Goal: Information Seeking & Learning: Learn about a topic

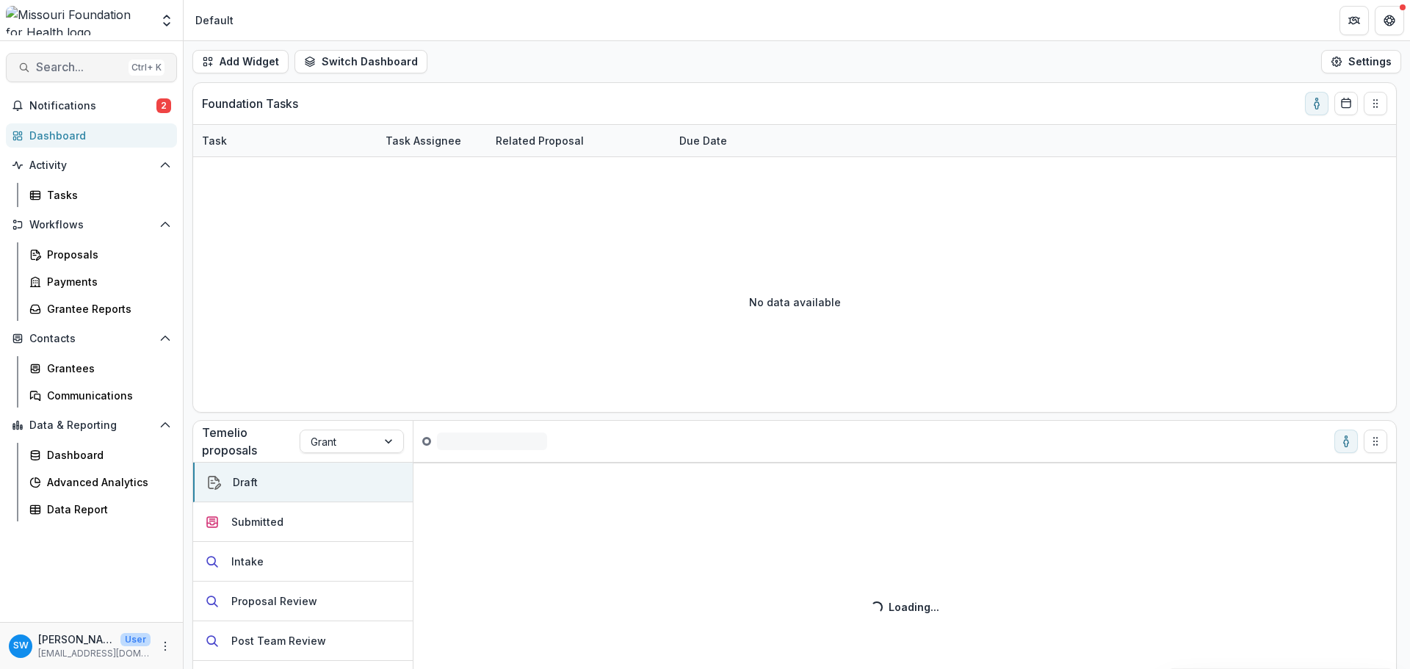
click at [51, 65] on span "Search..." at bounding box center [79, 67] width 87 height 14
click at [78, 70] on div "Add Contact New Proposal New Board Document Template New Collection Get Help Us…" at bounding box center [705, 334] width 1410 height 669
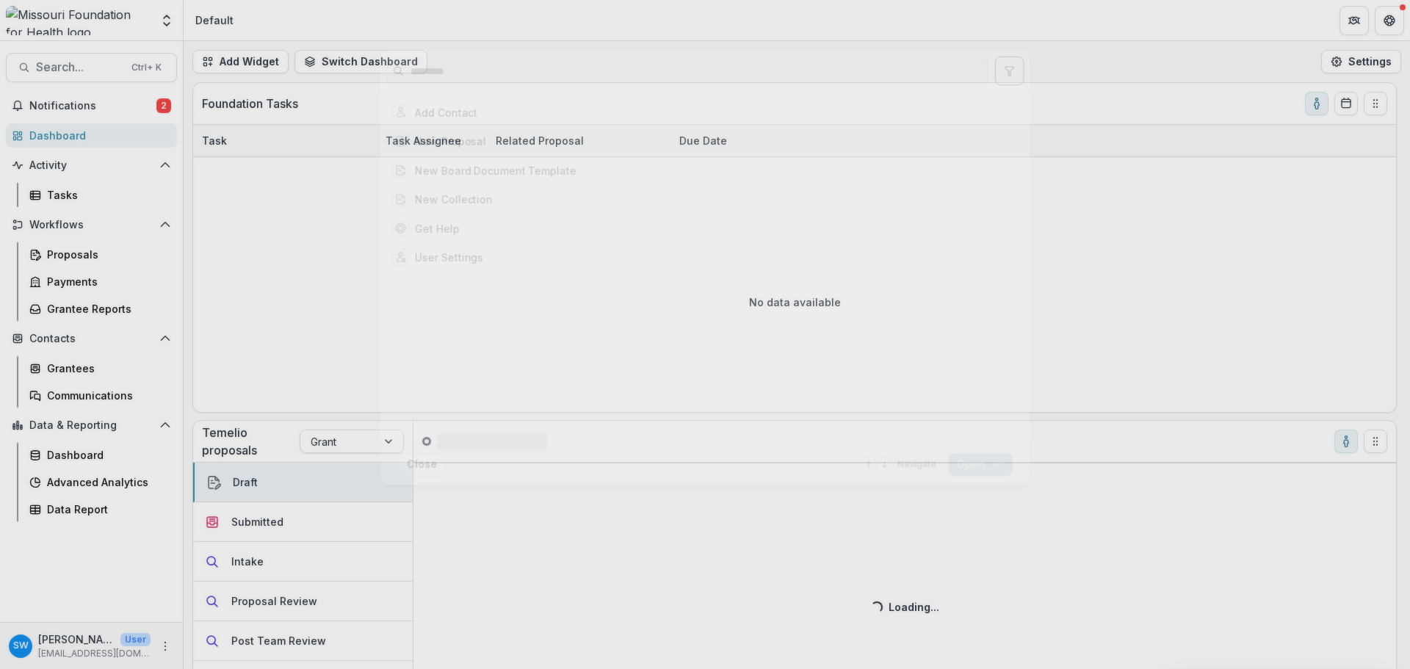
click at [51, 65] on div "Add Contact New Proposal New Board Document Template New Collection Get Help Us…" at bounding box center [705, 334] width 1410 height 669
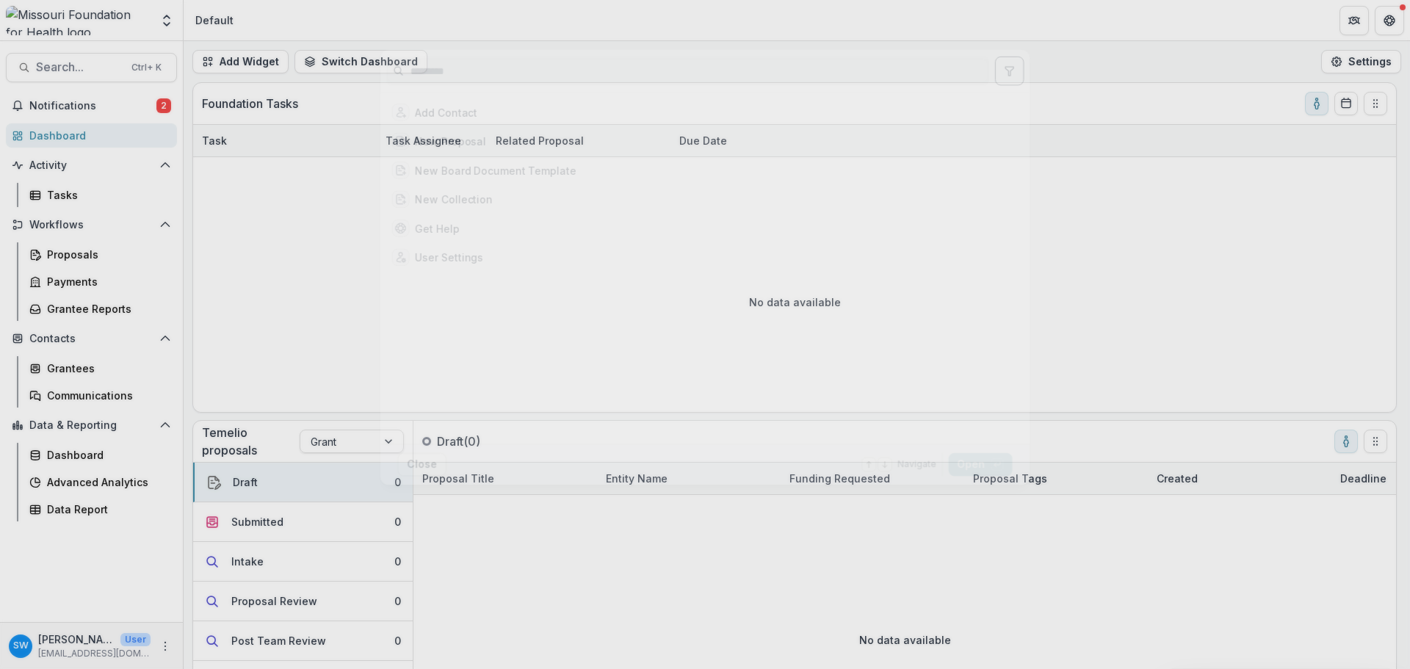
click at [79, 70] on div "Add Contact New Proposal New Board Document Template New Collection Get Help Us…" at bounding box center [705, 334] width 1410 height 669
click at [472, 66] on input at bounding box center [688, 71] width 602 height 24
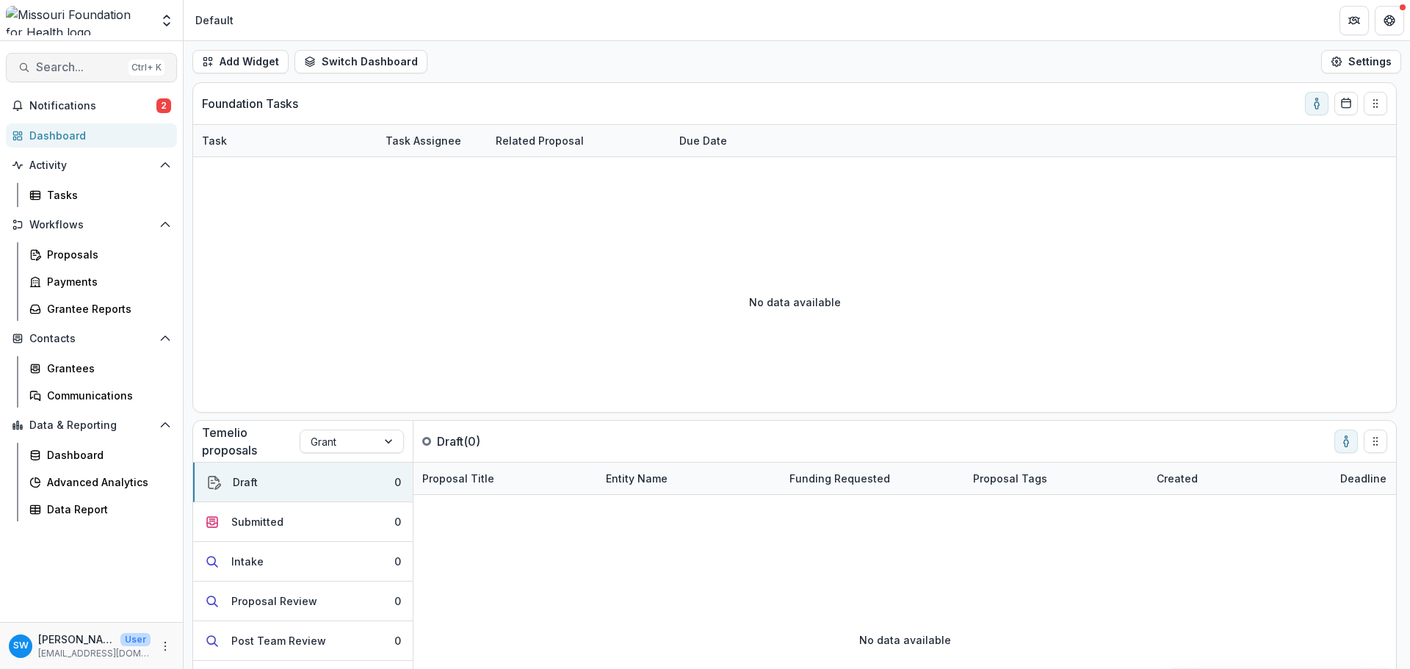
click at [58, 66] on span "Search..." at bounding box center [79, 67] width 87 height 14
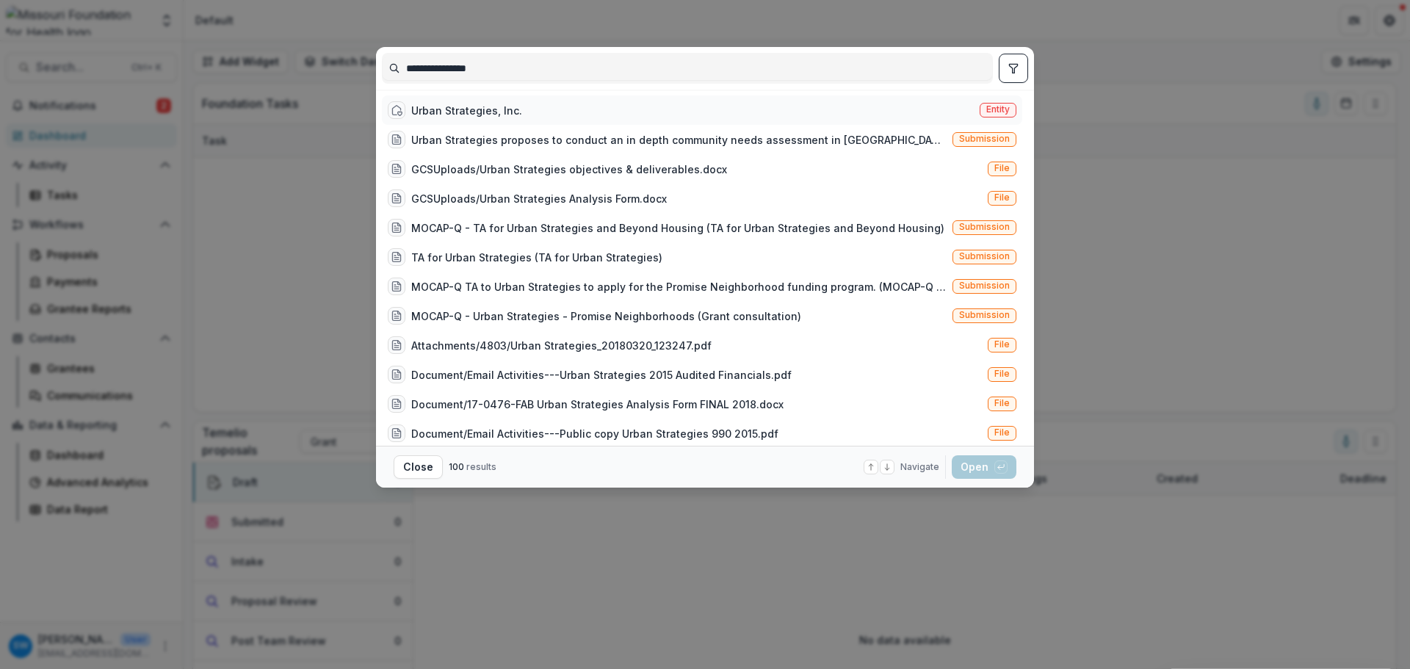
type input "**********"
click at [458, 112] on div "Urban Strategies, Inc." at bounding box center [466, 110] width 111 height 15
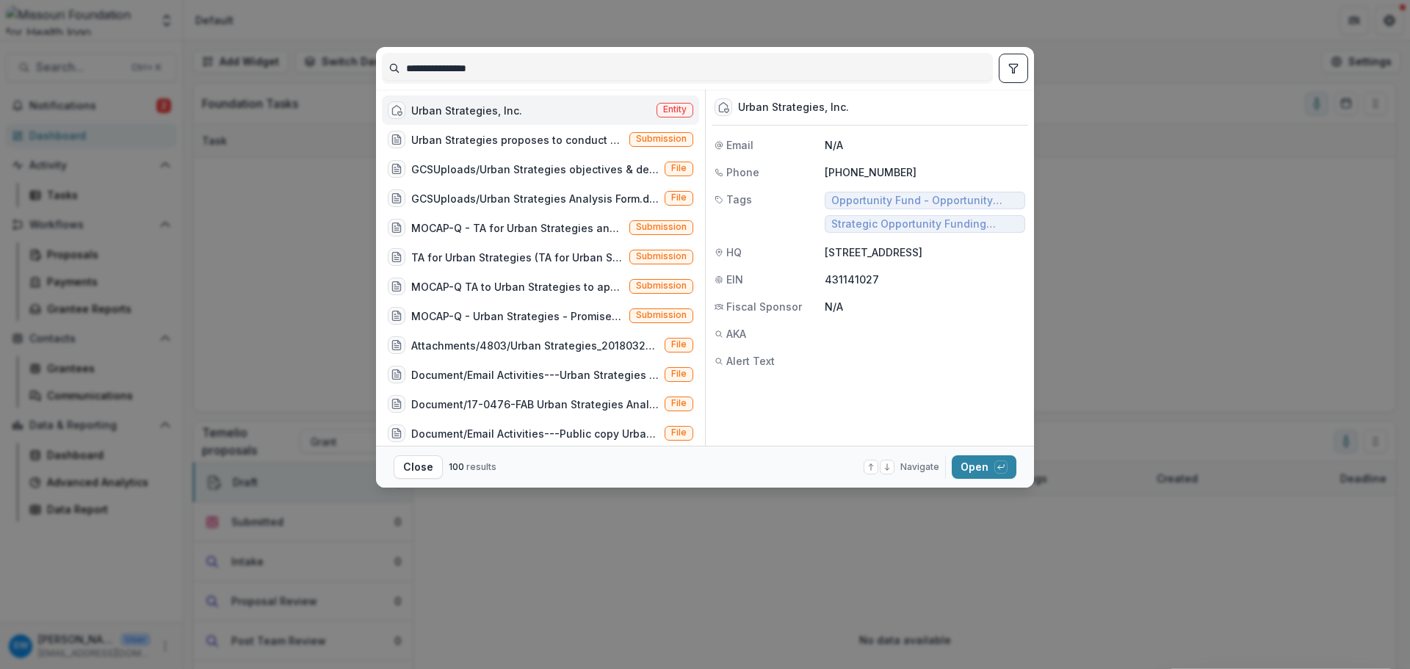
click at [486, 109] on div "Urban Strategies, Inc." at bounding box center [466, 110] width 111 height 15
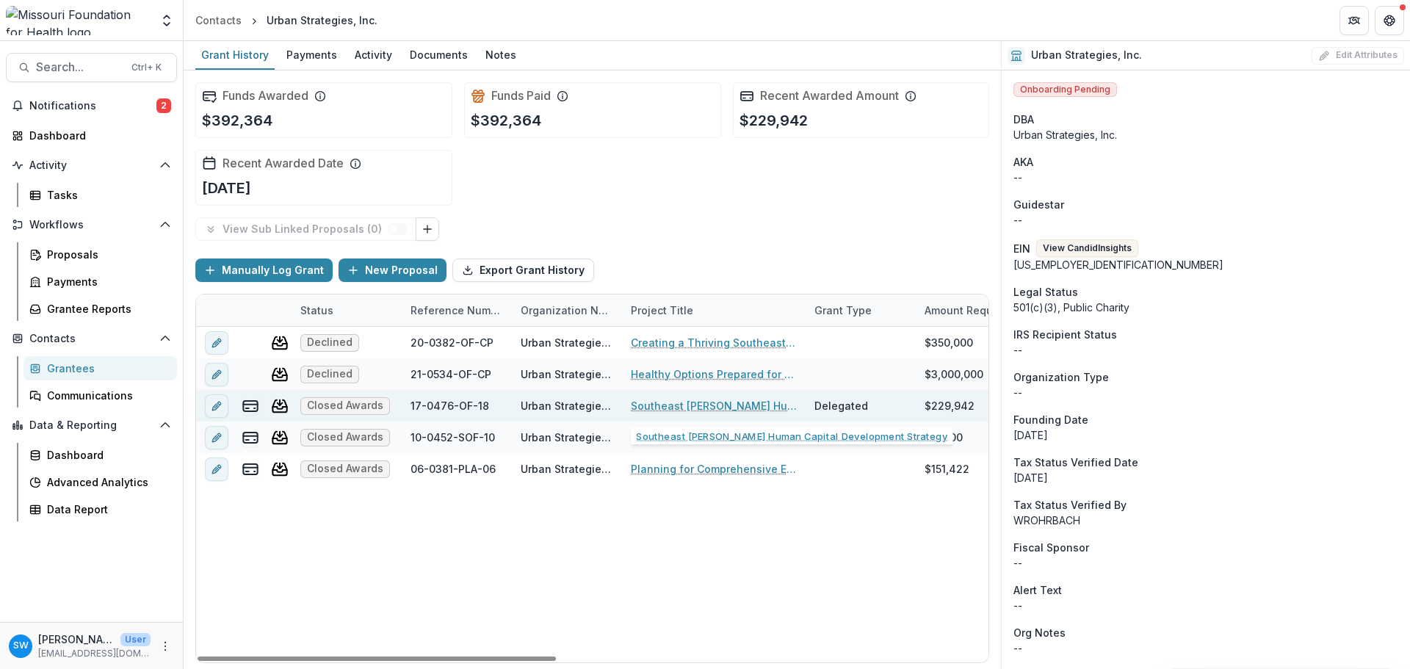
click at [656, 411] on link "Southeast [PERSON_NAME] Human Capital Development Strategy" at bounding box center [714, 405] width 166 height 15
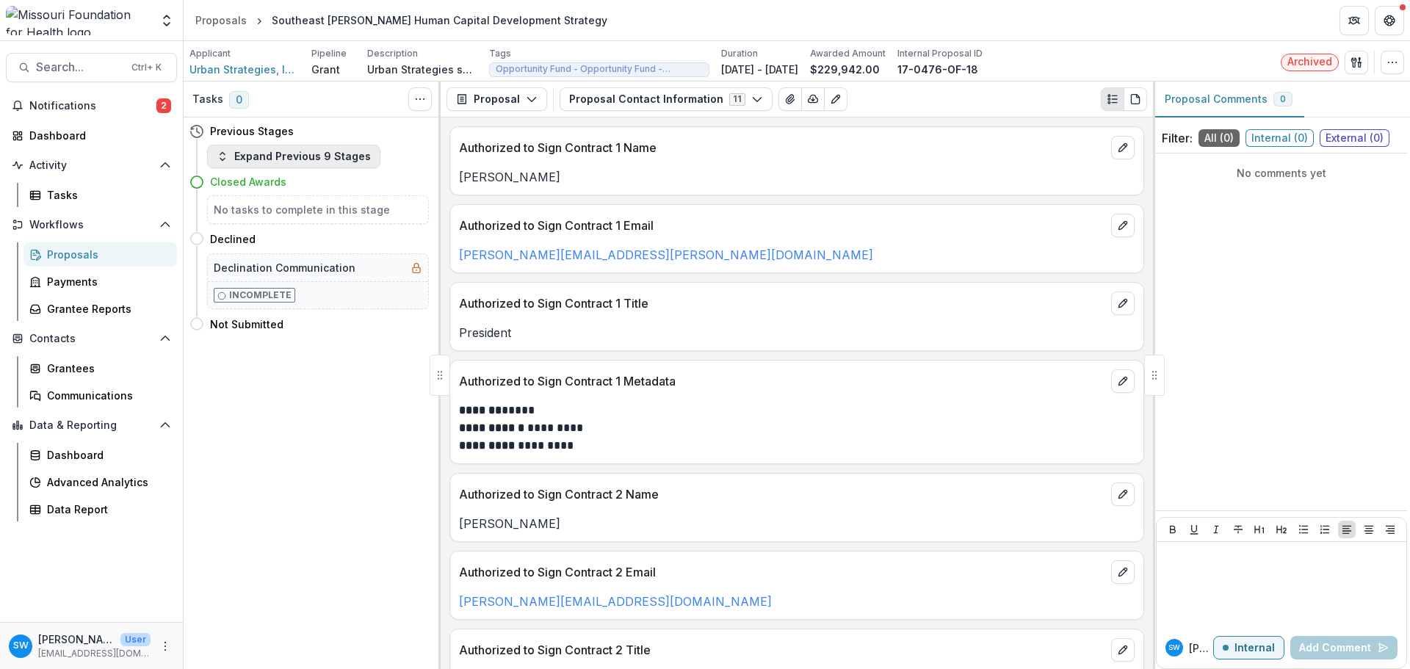
click at [311, 165] on button "Expand Previous 9 Stages" at bounding box center [293, 157] width 173 height 24
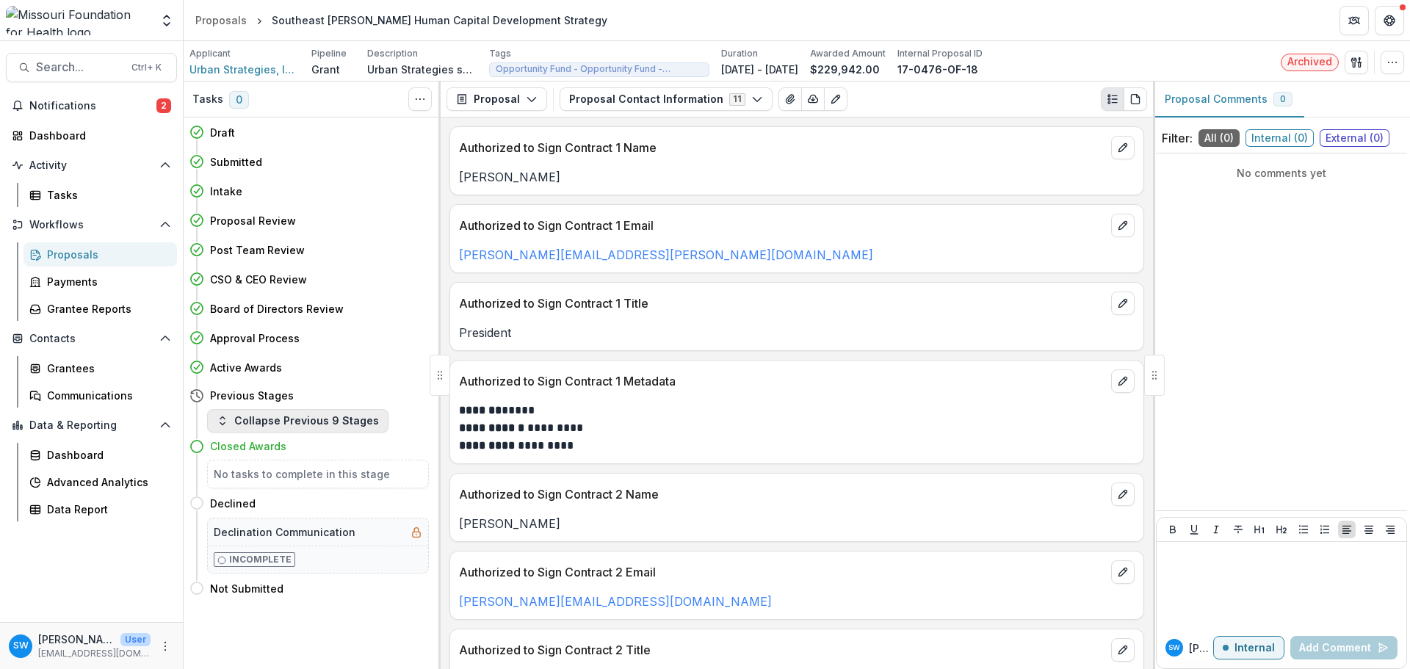
click at [245, 423] on button "Collapse Previous 9 Stages" at bounding box center [297, 421] width 181 height 24
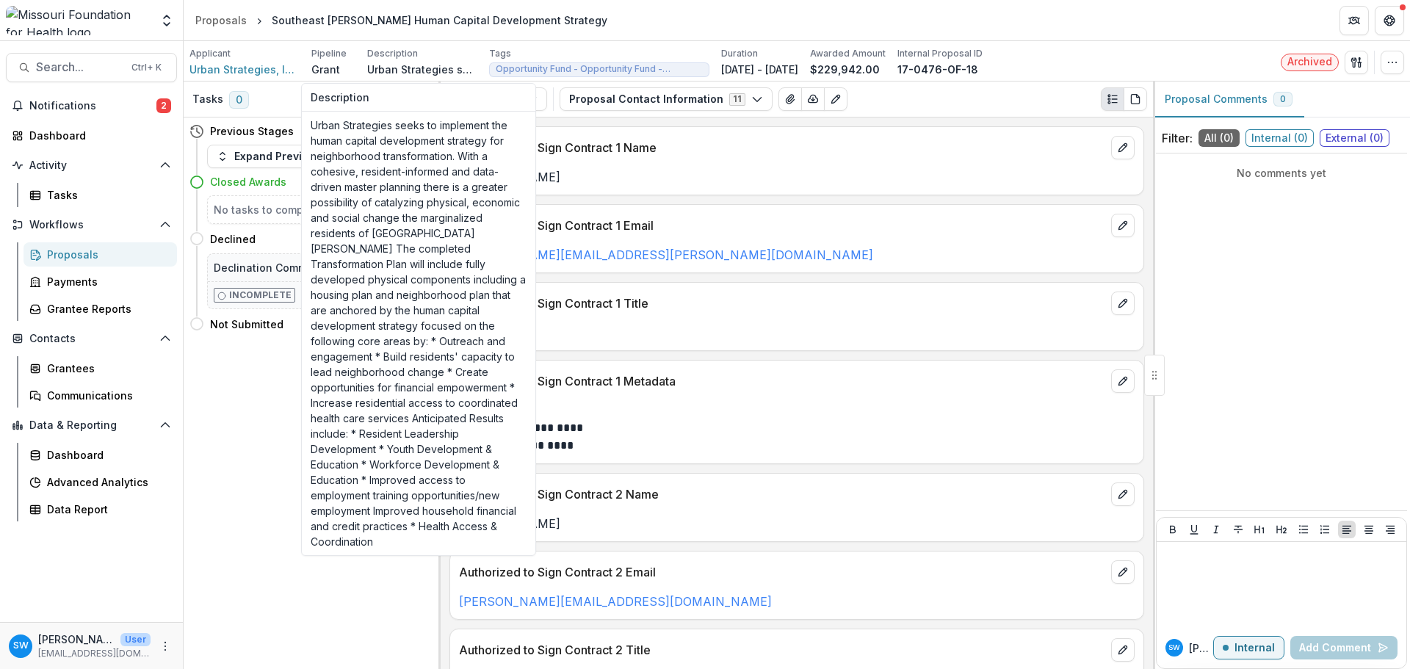
click at [420, 64] on p "Urban Strategies seeks to implement the human capital development strategy for …" at bounding box center [422, 69] width 110 height 15
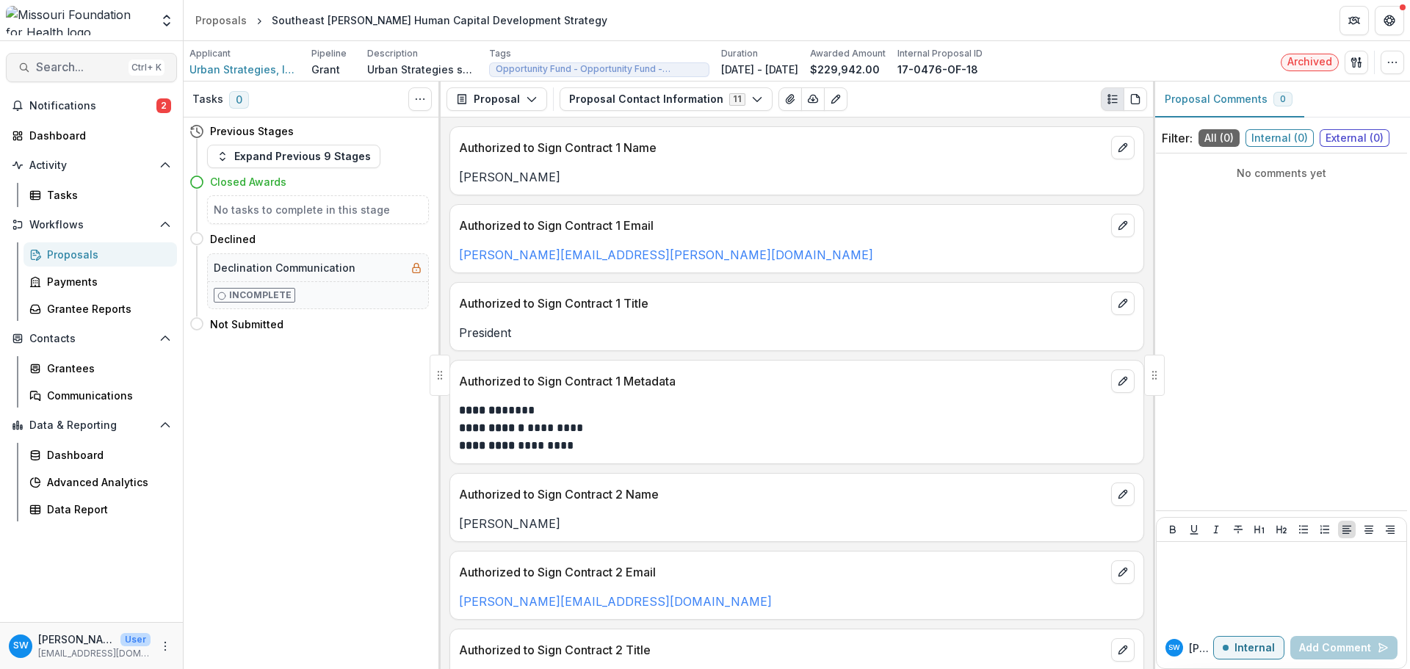
click at [74, 65] on span "Search..." at bounding box center [79, 67] width 87 height 14
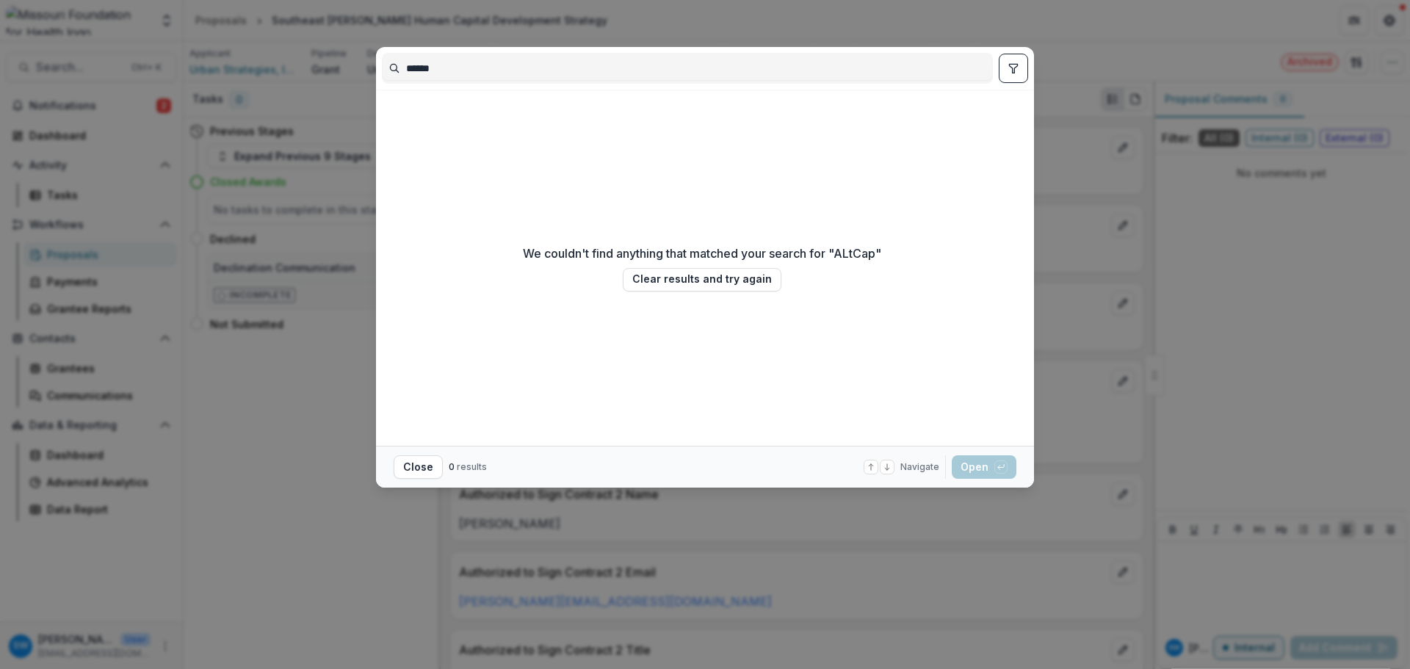
click at [419, 72] on input "******" at bounding box center [688, 69] width 610 height 24
drag, startPoint x: 444, startPoint y: 64, endPoint x: 344, endPoint y: 57, distance: 100.2
click at [344, 57] on div "****** We couldn't find anything that matched your search for " AltCap " Clear …" at bounding box center [705, 334] width 1410 height 669
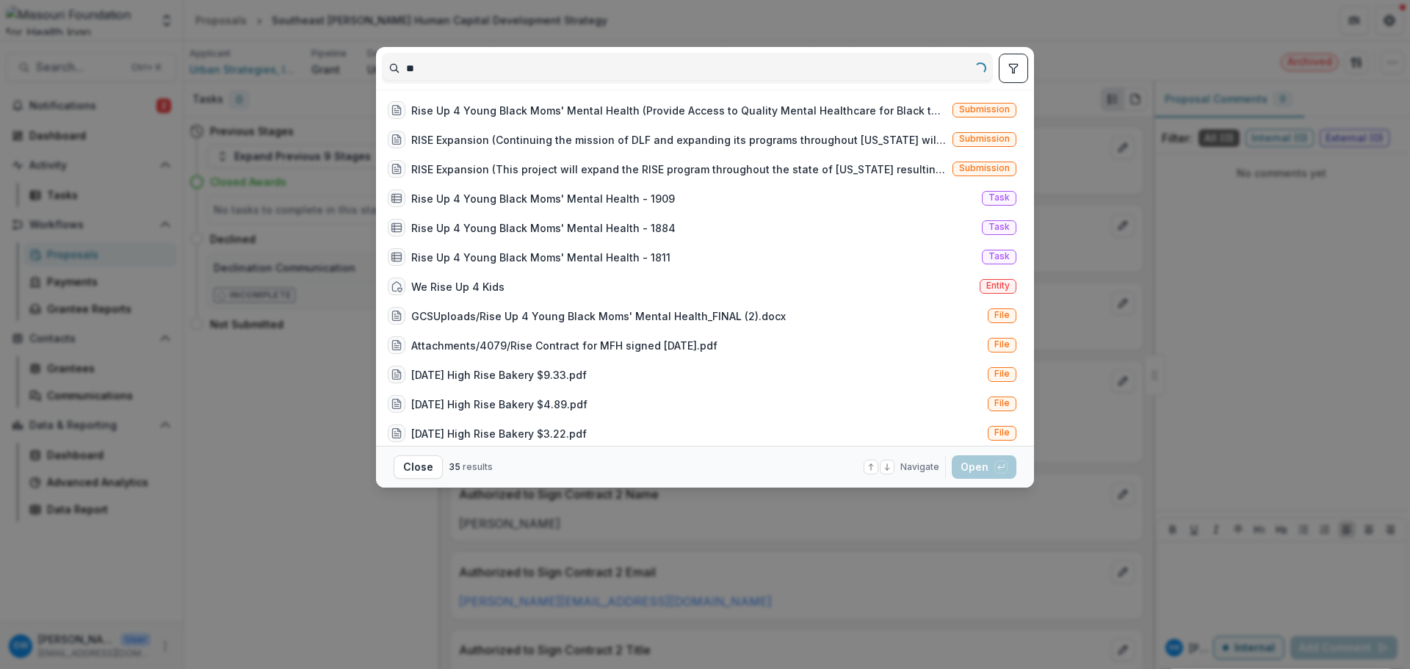
type input "*"
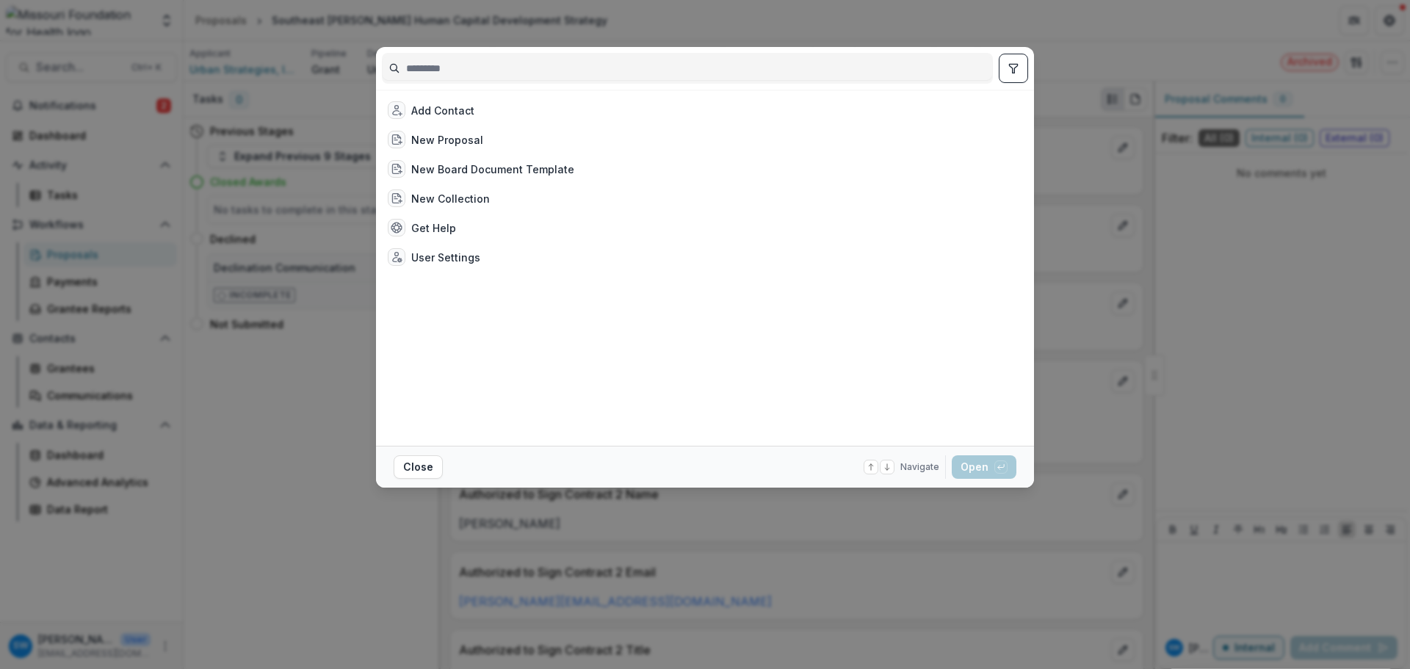
click at [762, 24] on div "Add Contact New Proposal New Board Document Template New Collection Get Help Us…" at bounding box center [705, 334] width 1410 height 669
